Goal: Find specific page/section: Find specific page/section

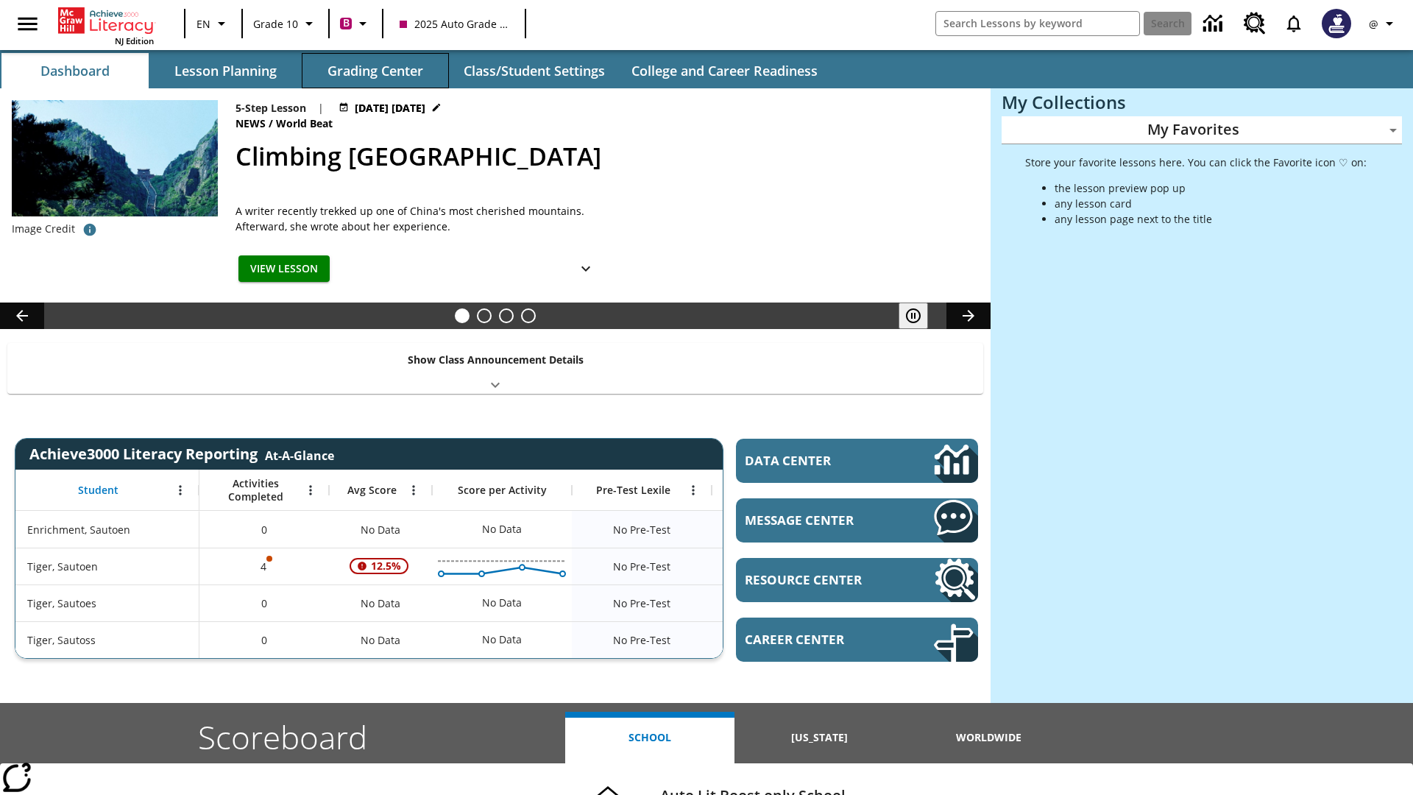
click at [375, 71] on button "Grading Center" at bounding box center [375, 70] width 147 height 35
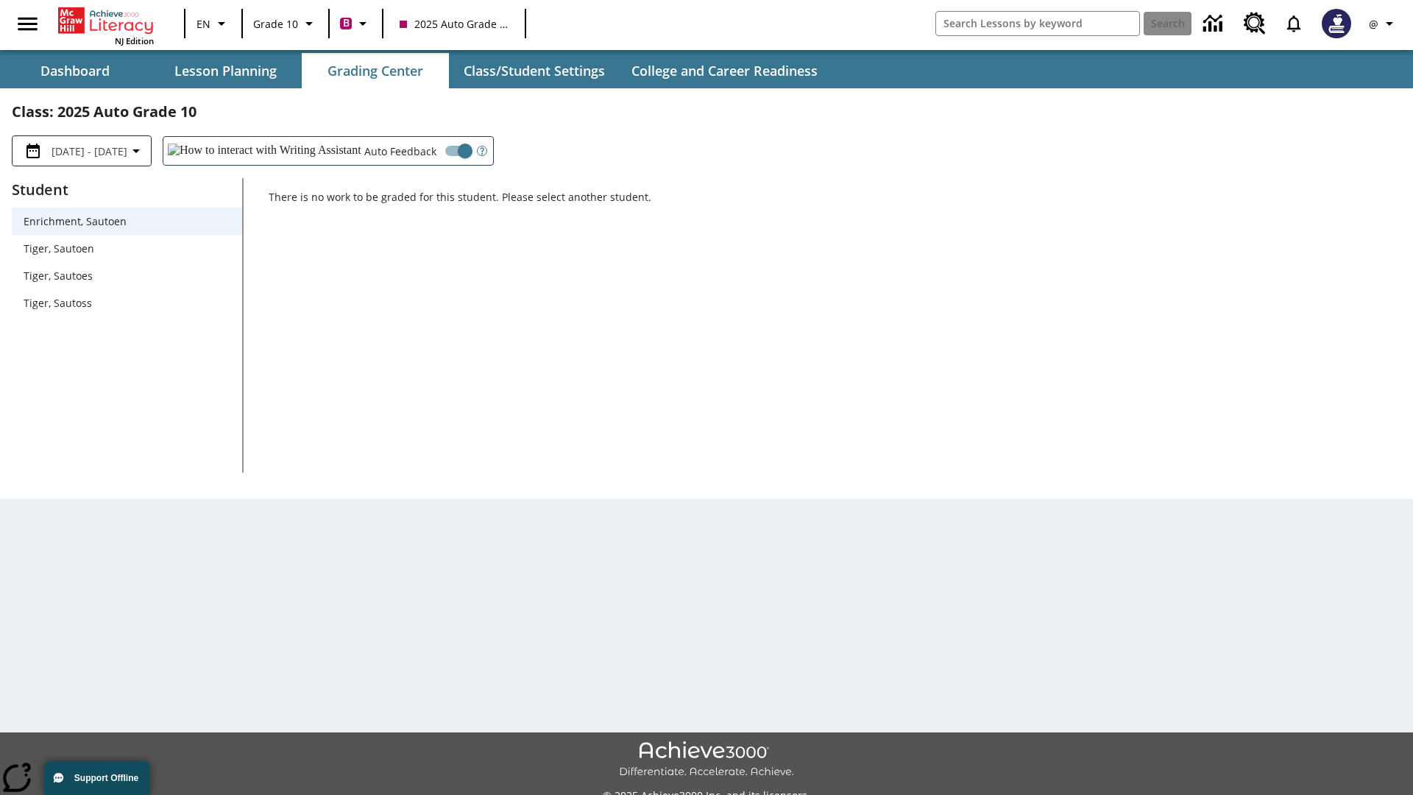
click at [127, 248] on span "Tiger, Sautoen" at bounding box center [127, 248] width 207 height 15
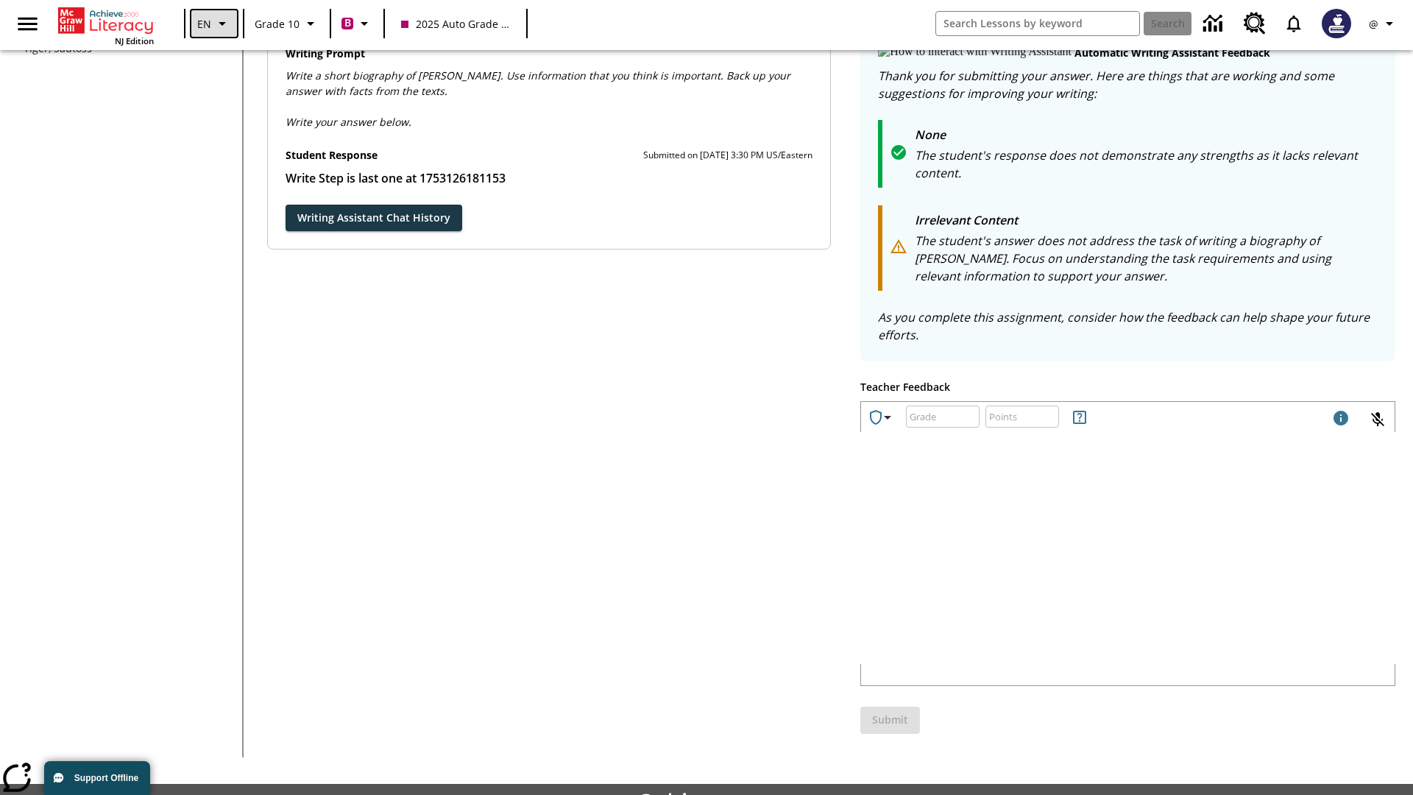
click at [213, 24] on icon "Language: EN, Select a language" at bounding box center [222, 24] width 18 height 18
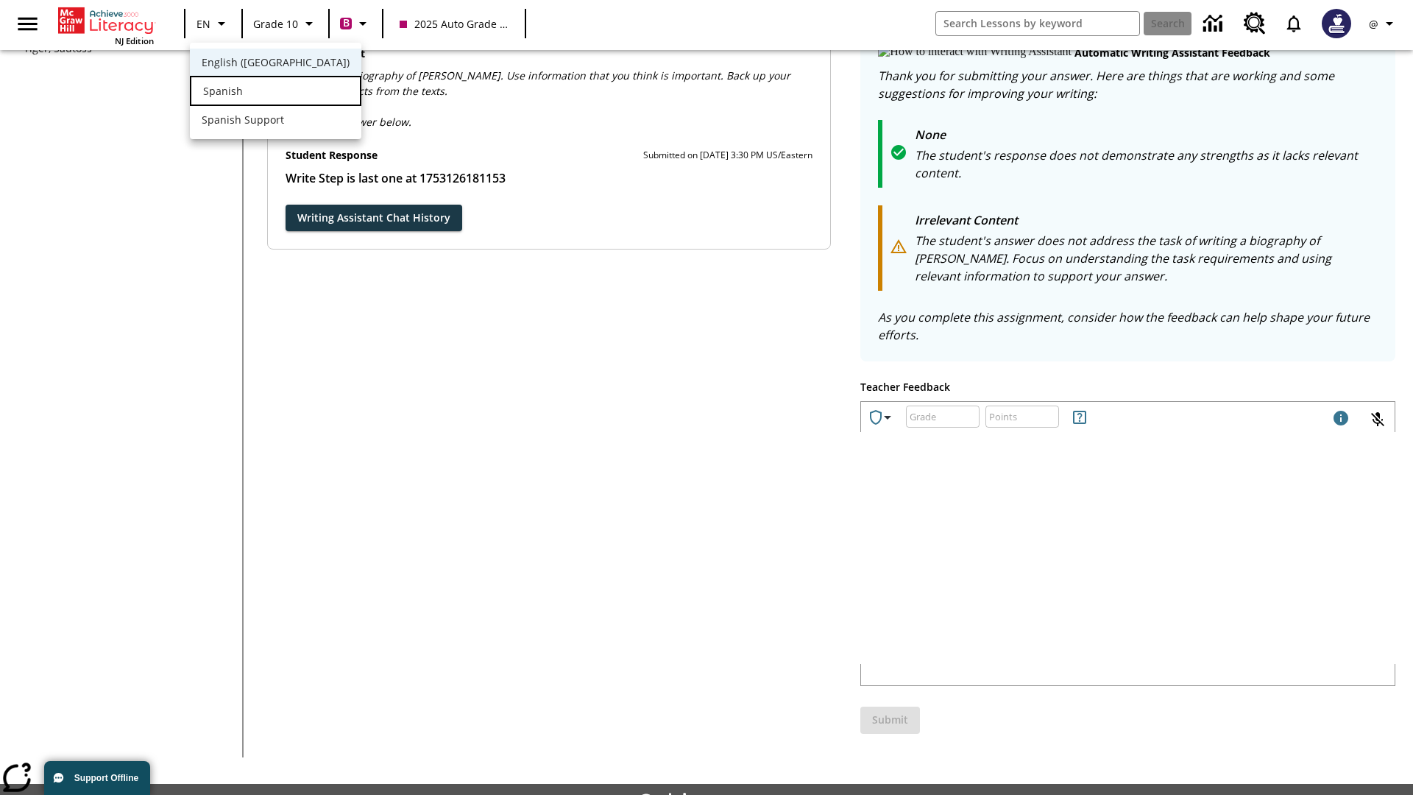
click at [245, 92] on div "Spanish" at bounding box center [275, 91] width 171 height 30
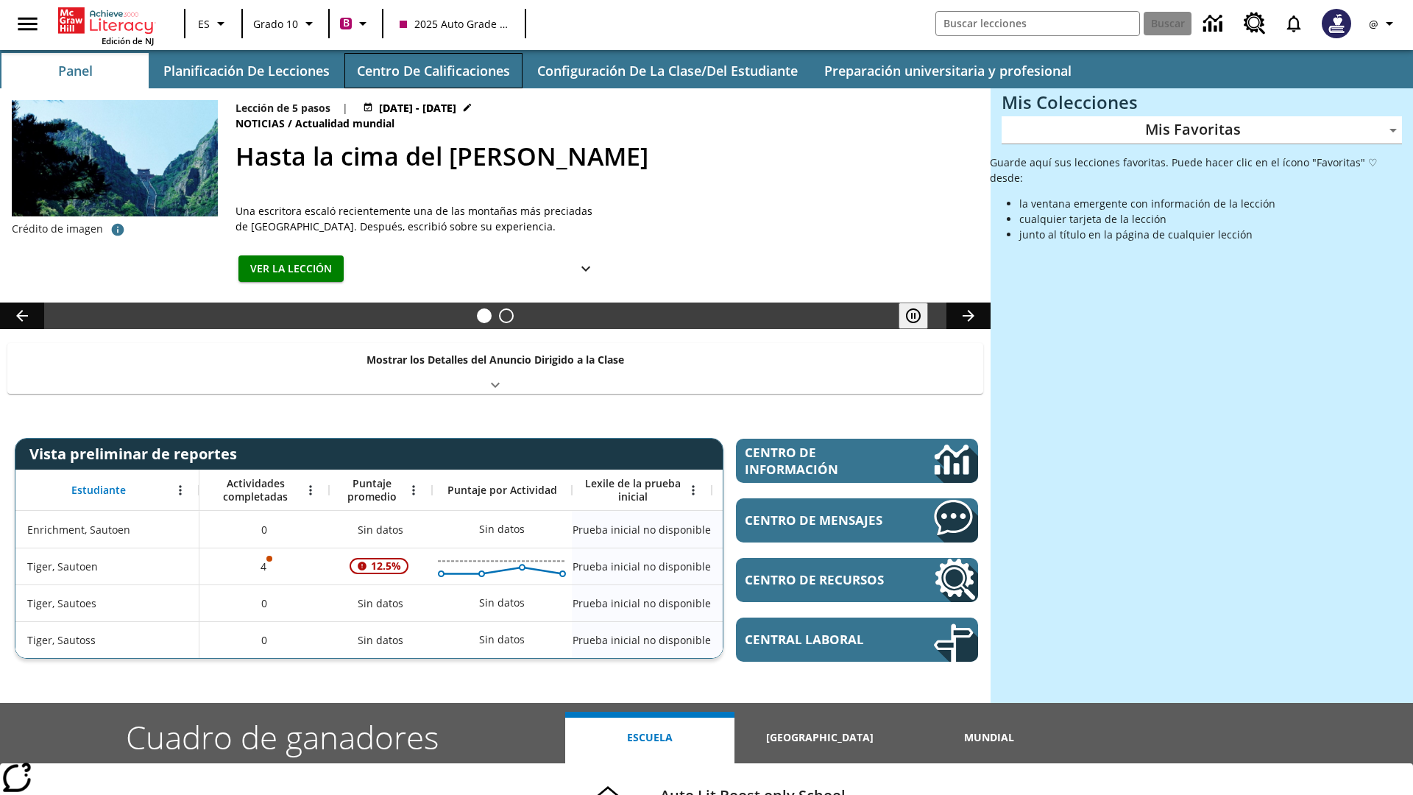
click at [433, 71] on button "Centro de calificaciones" at bounding box center [433, 70] width 178 height 35
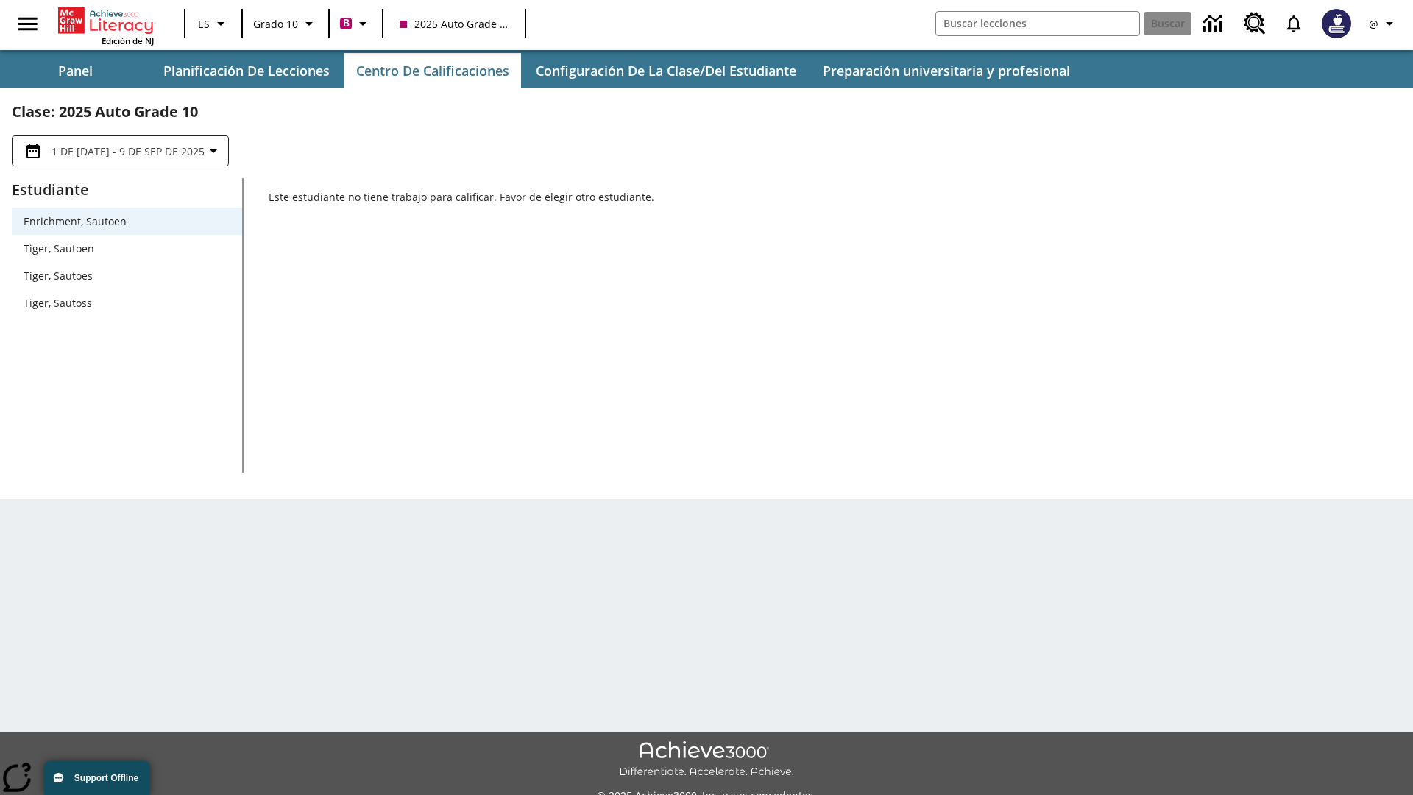
click at [127, 248] on span "Tiger, Sautoen" at bounding box center [127, 248] width 207 height 15
